Goal: Register for event/course

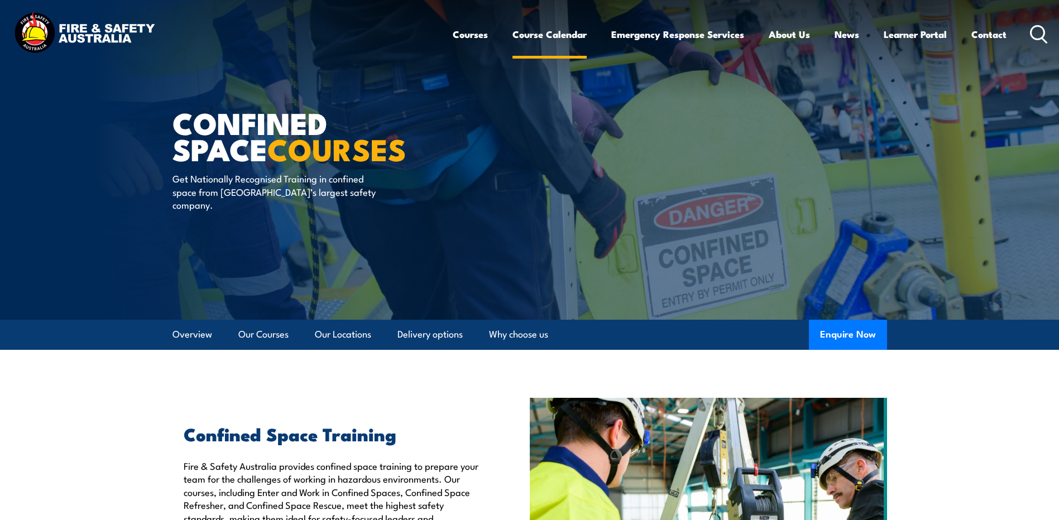
click at [560, 41] on link "Course Calendar" at bounding box center [549, 35] width 74 height 30
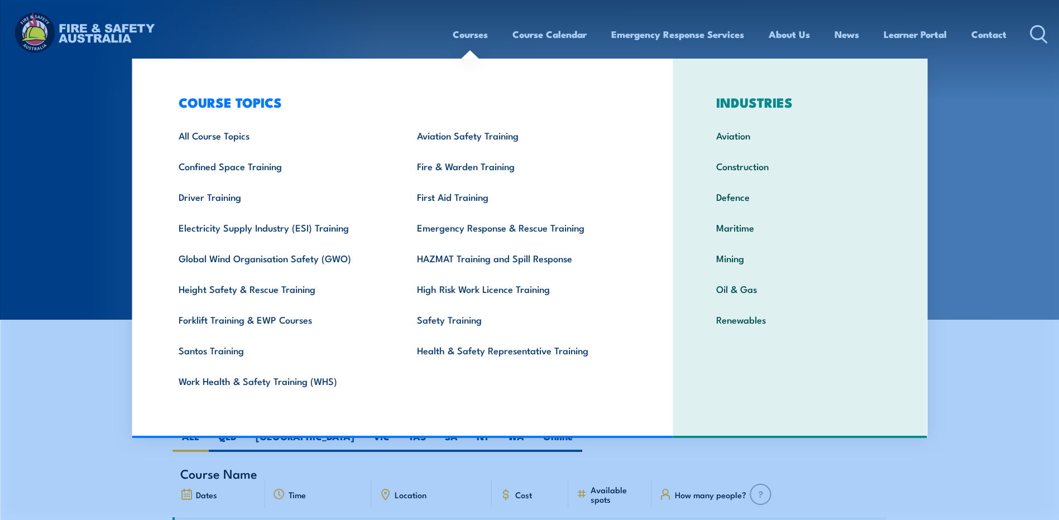
click at [467, 36] on link "Courses" at bounding box center [470, 35] width 35 height 30
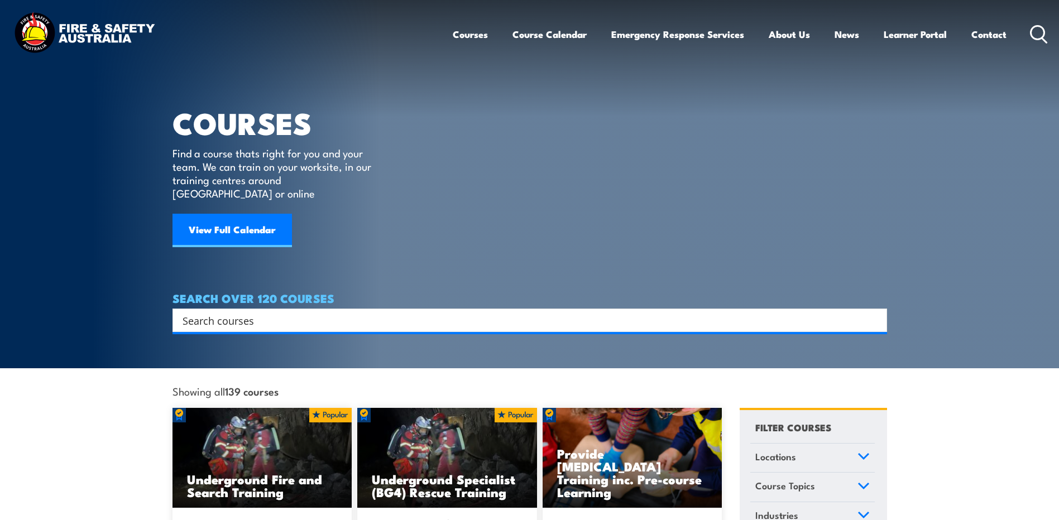
click at [467, 31] on link "Courses" at bounding box center [470, 35] width 35 height 30
click at [476, 33] on link "Courses" at bounding box center [470, 35] width 35 height 30
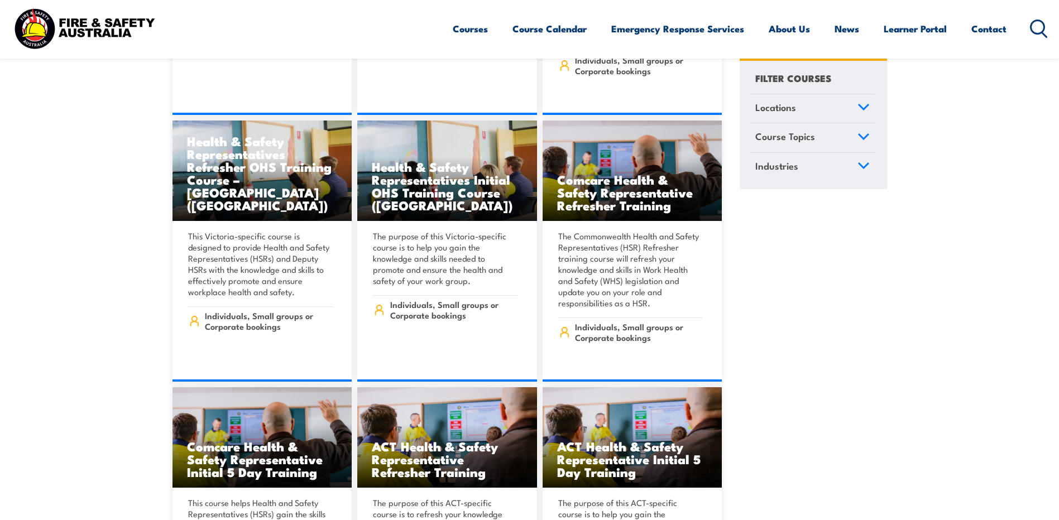
scroll to position [5190, 0]
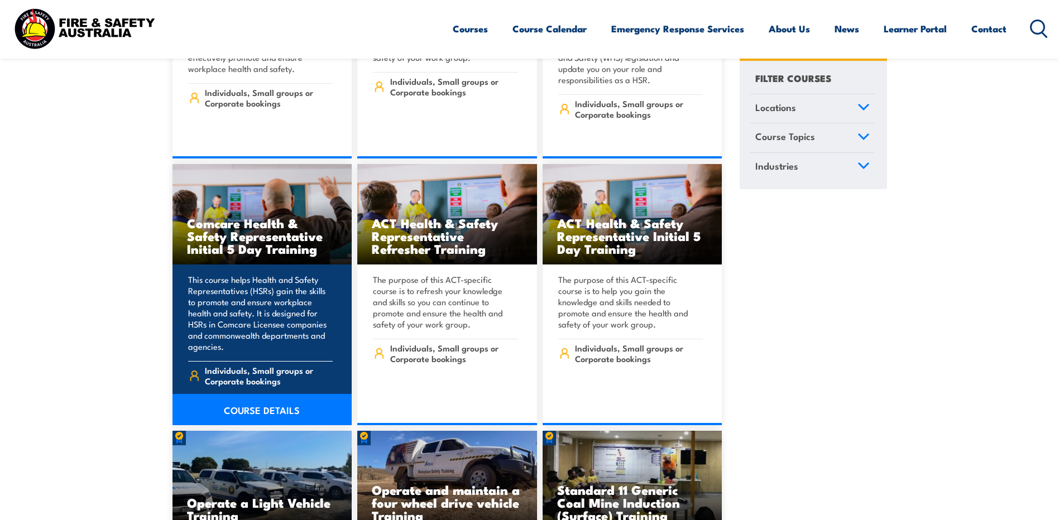
click at [260, 217] on h3 "Comcare Health & Safety Representative Initial 5 Day Training" at bounding box center [262, 236] width 151 height 39
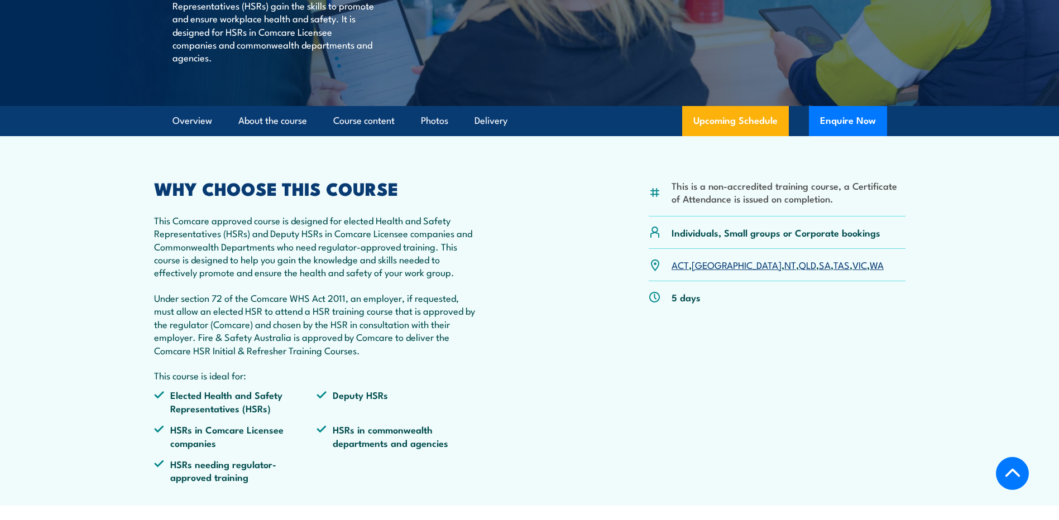
scroll to position [279, 0]
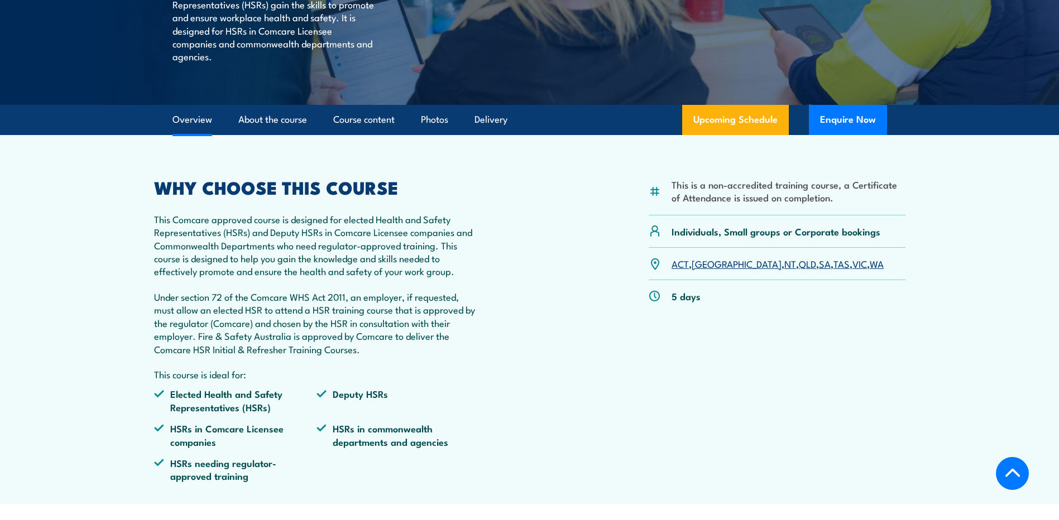
click at [819, 270] on link "SA" at bounding box center [825, 263] width 12 height 13
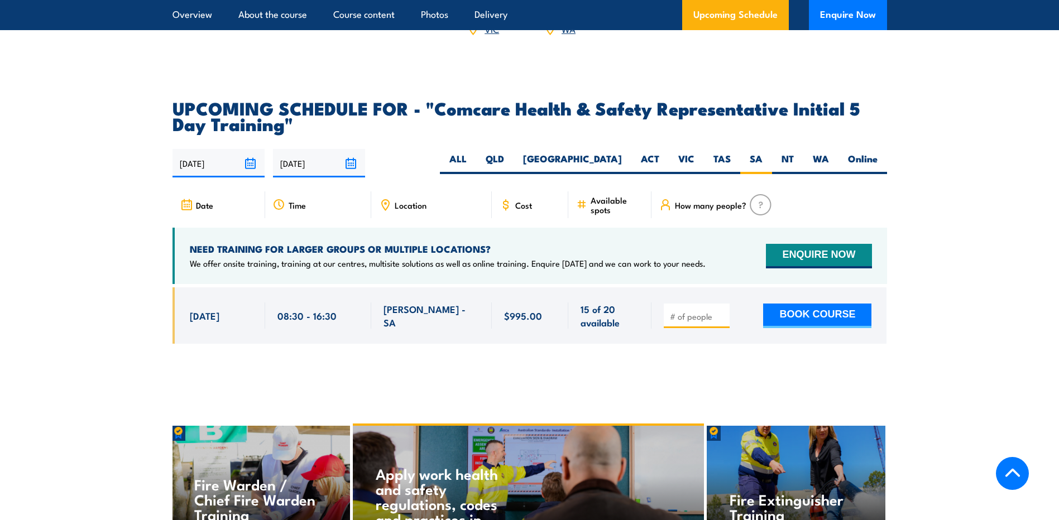
scroll to position [1851, 0]
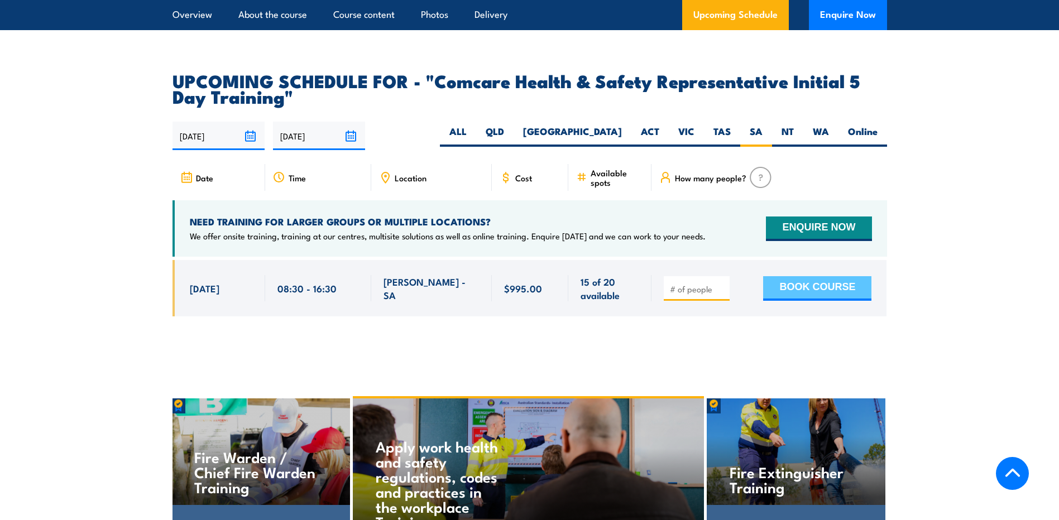
click at [818, 281] on button "BOOK COURSE" at bounding box center [817, 288] width 108 height 25
type input "1"
click at [719, 284] on input "1" at bounding box center [698, 289] width 56 height 11
click at [804, 276] on button "BOOK COURSE" at bounding box center [817, 288] width 108 height 25
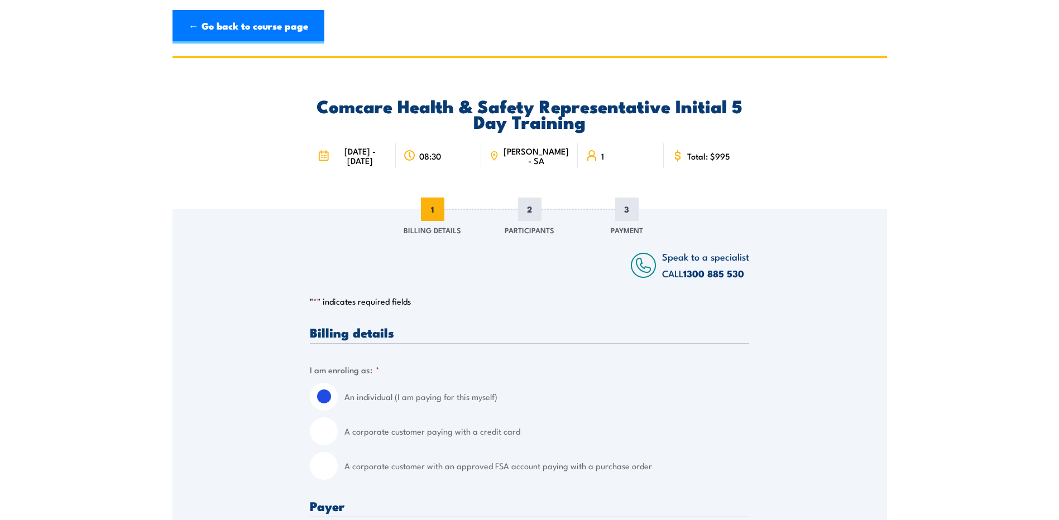
click at [499, 155] on icon at bounding box center [494, 156] width 10 height 12
drag, startPoint x: 501, startPoint y: 155, endPoint x: 537, endPoint y: 154, distance: 36.8
click at [537, 154] on span "[PERSON_NAME] - SA" at bounding box center [536, 155] width 68 height 19
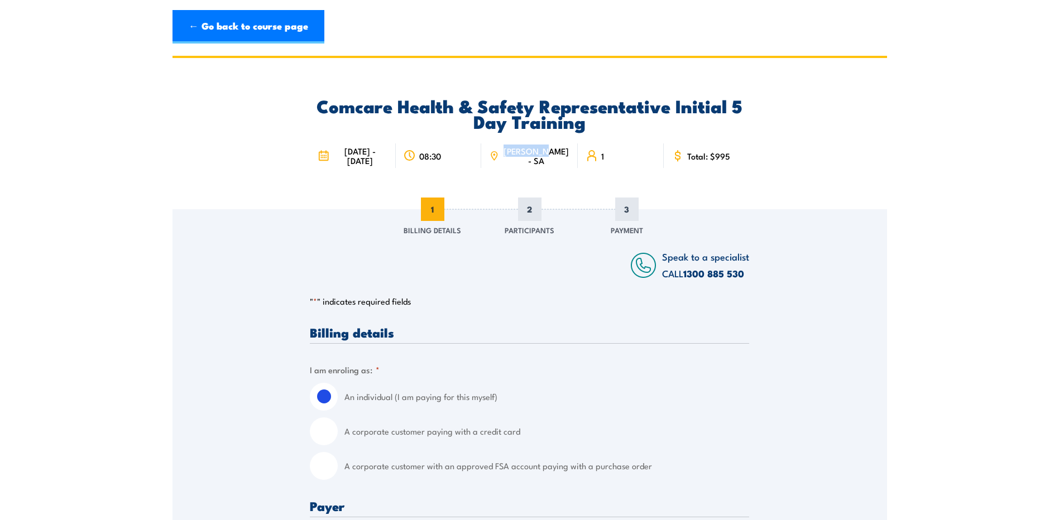
click at [539, 155] on span "[PERSON_NAME] - SA" at bounding box center [536, 155] width 68 height 19
drag, startPoint x: 539, startPoint y: 155, endPoint x: 539, endPoint y: 164, distance: 9.5
click at [539, 164] on span "[PERSON_NAME] - SA" at bounding box center [536, 155] width 68 height 19
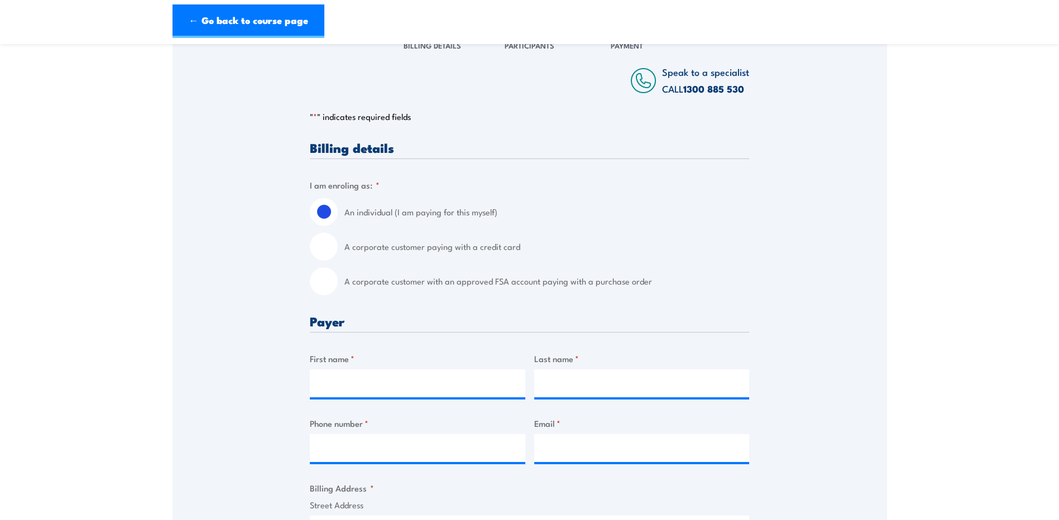
scroll to position [223, 0]
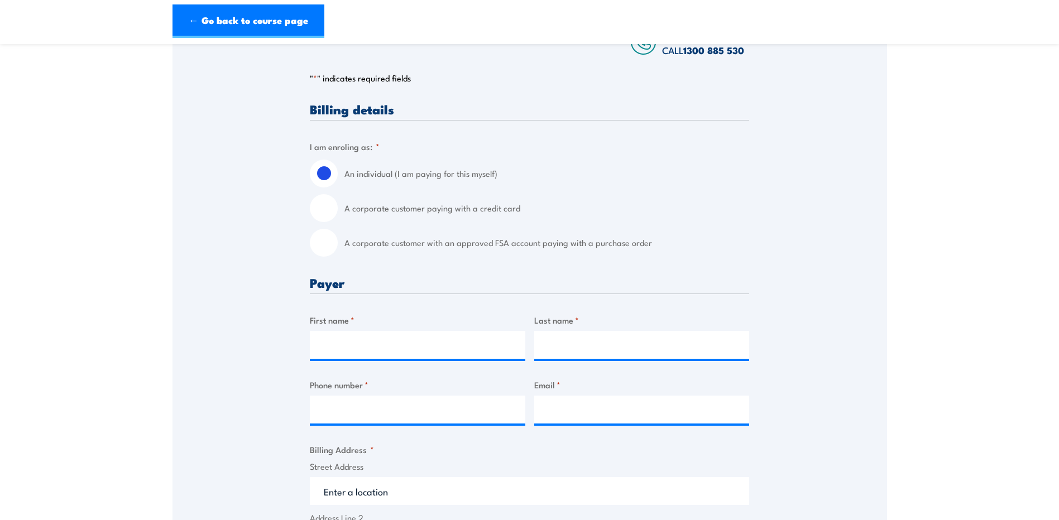
click at [326, 238] on input "A corporate customer with an approved FSA account paying with a purchase order" at bounding box center [324, 243] width 28 height 28
radio input "true"
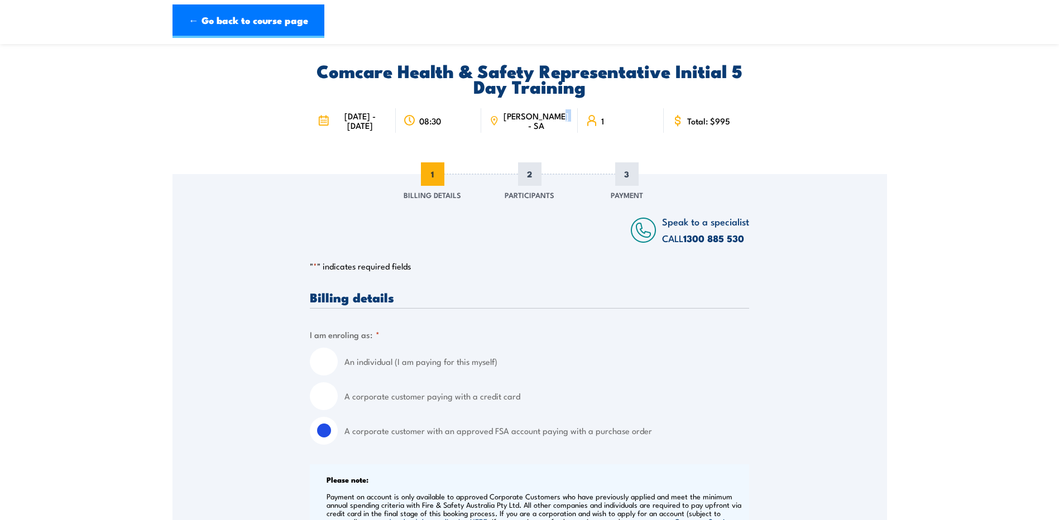
scroll to position [0, 0]
